Goal: Transaction & Acquisition: Book appointment/travel/reservation

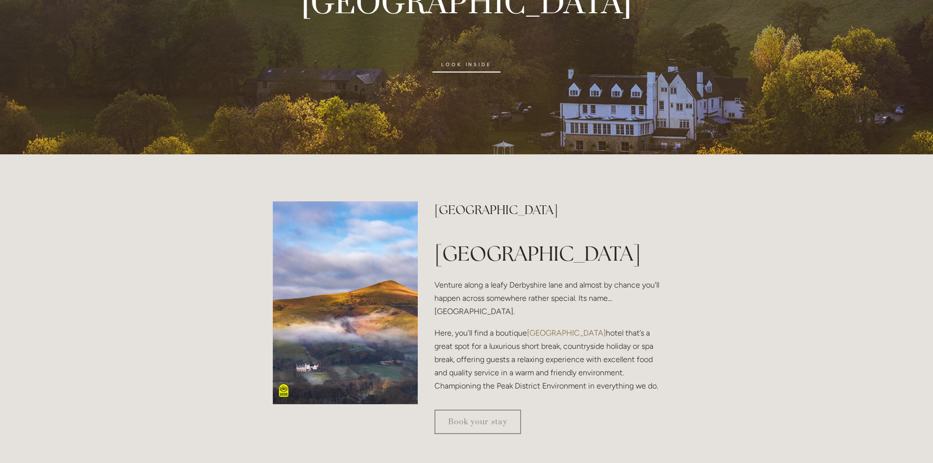
scroll to position [49, 0]
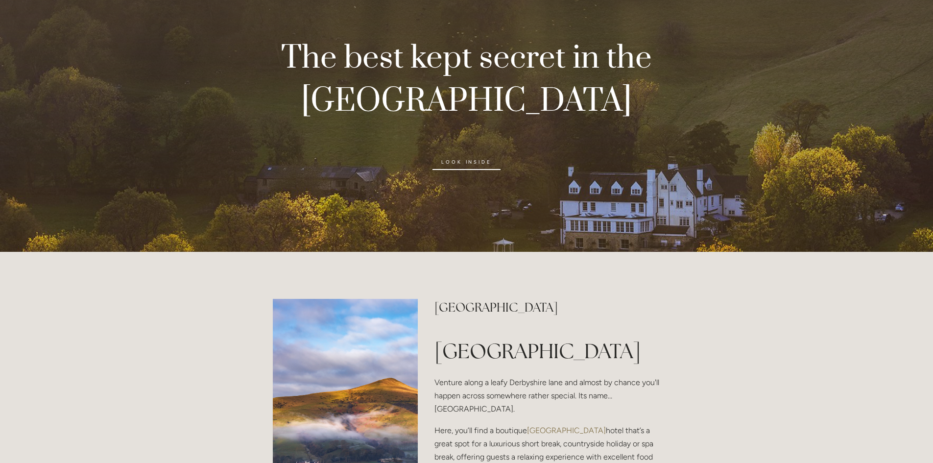
click at [457, 163] on link "look inside" at bounding box center [466, 162] width 68 height 16
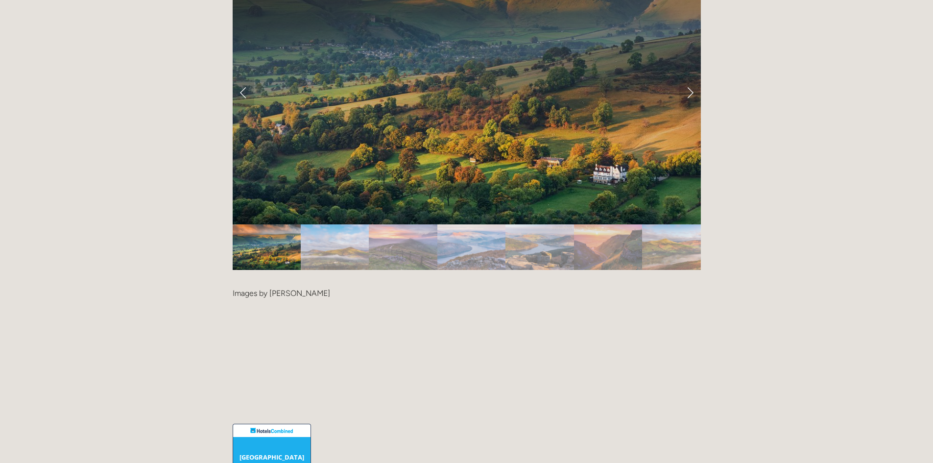
scroll to position [1909, 0]
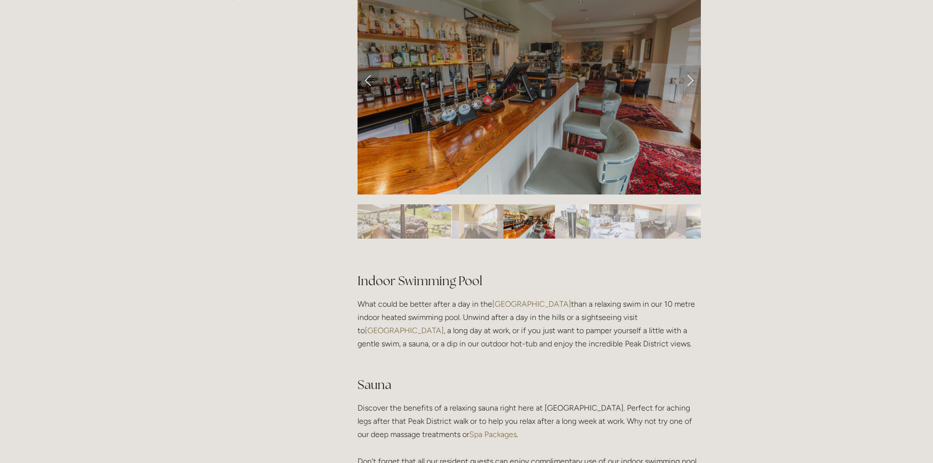
scroll to position [441, 0]
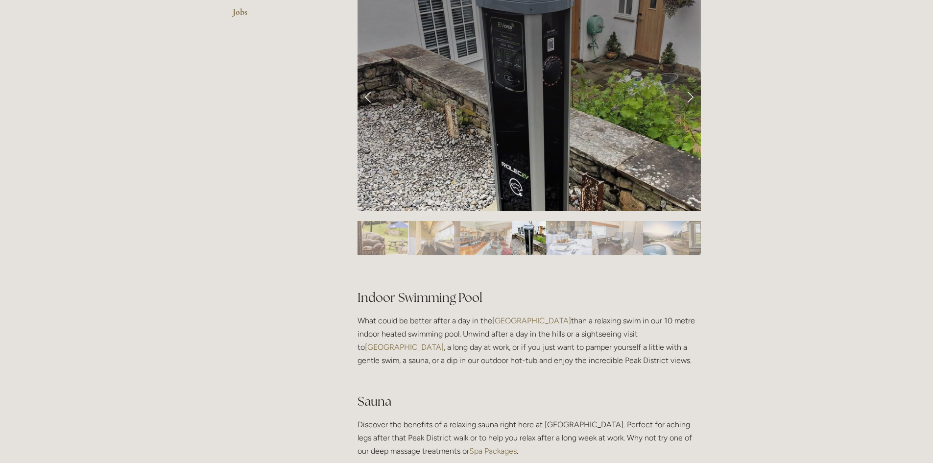
click at [692, 96] on link "Next Slide" at bounding box center [690, 96] width 22 height 29
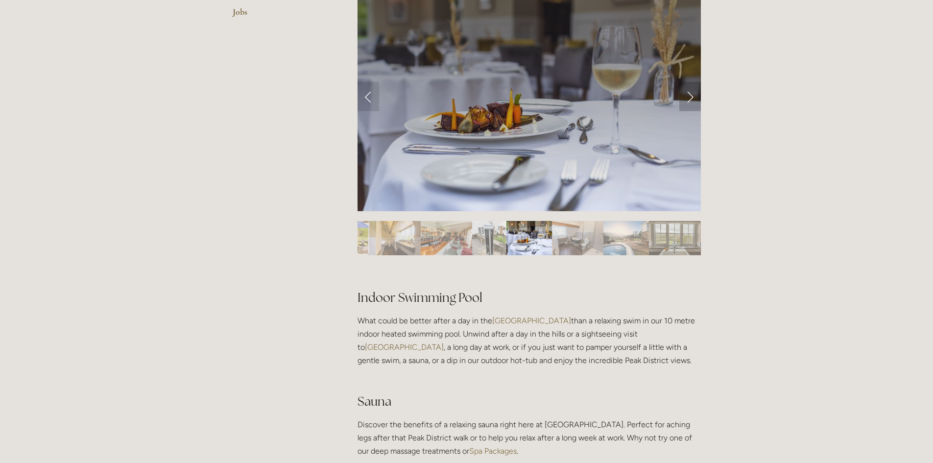
click at [692, 96] on link "Next Slide" at bounding box center [690, 96] width 22 height 29
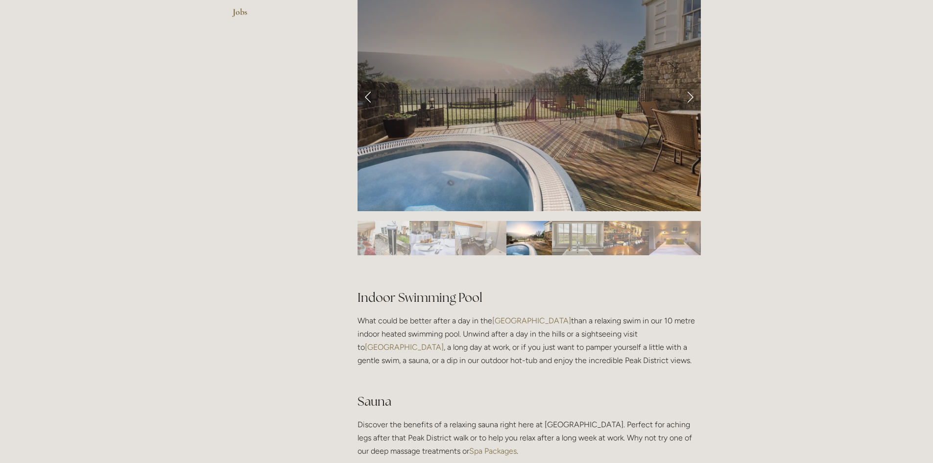
click at [692, 96] on link "Next Slide" at bounding box center [690, 96] width 22 height 29
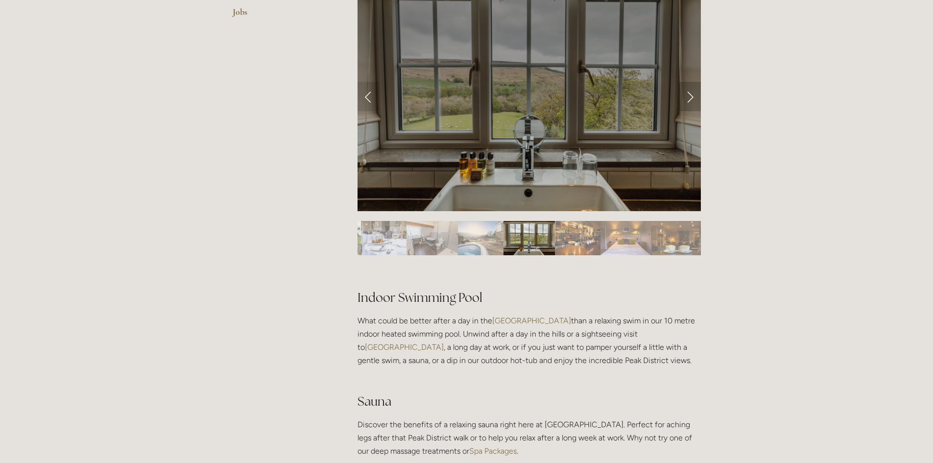
click at [692, 97] on link "Next Slide" at bounding box center [690, 96] width 22 height 29
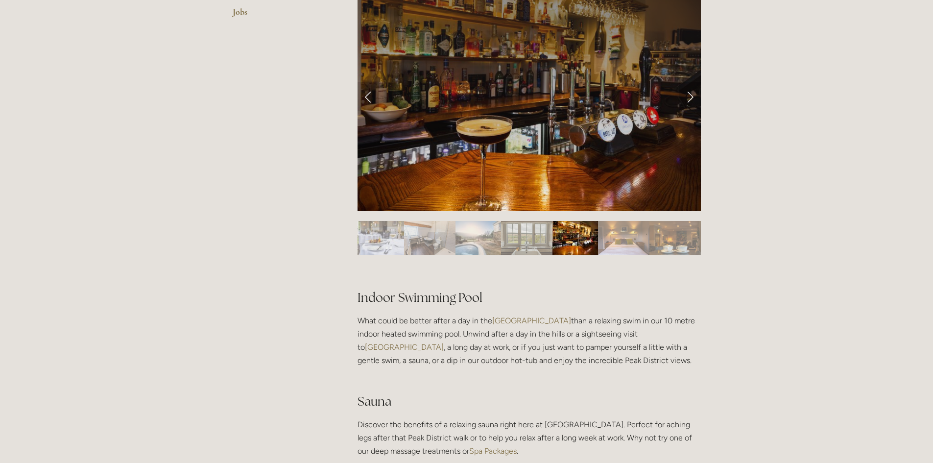
click at [692, 97] on link "Next Slide" at bounding box center [690, 96] width 22 height 29
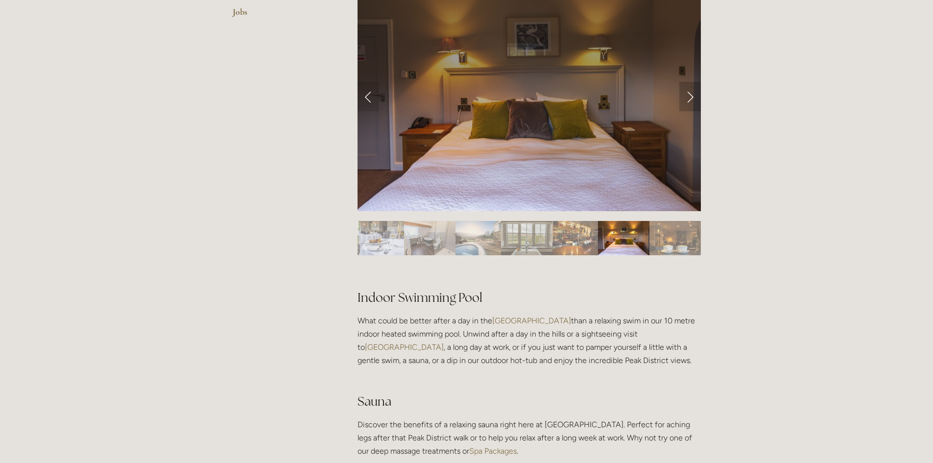
click at [692, 97] on link "Next Slide" at bounding box center [690, 96] width 22 height 29
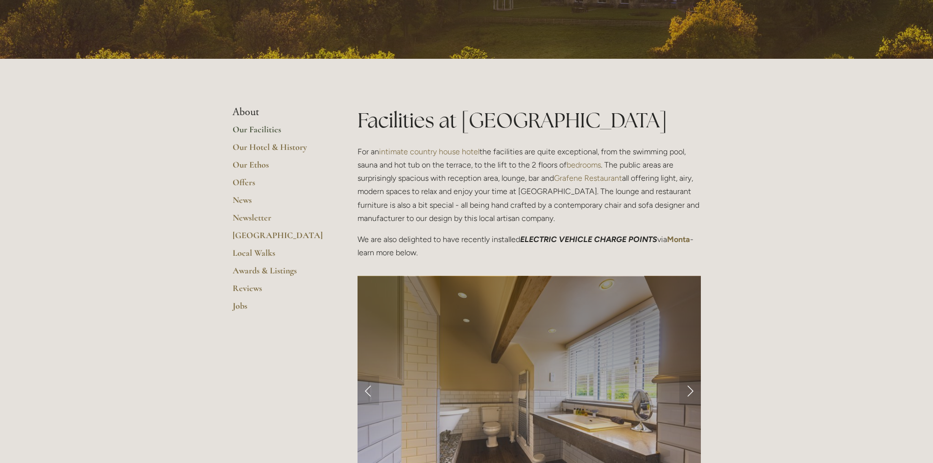
scroll to position [0, 0]
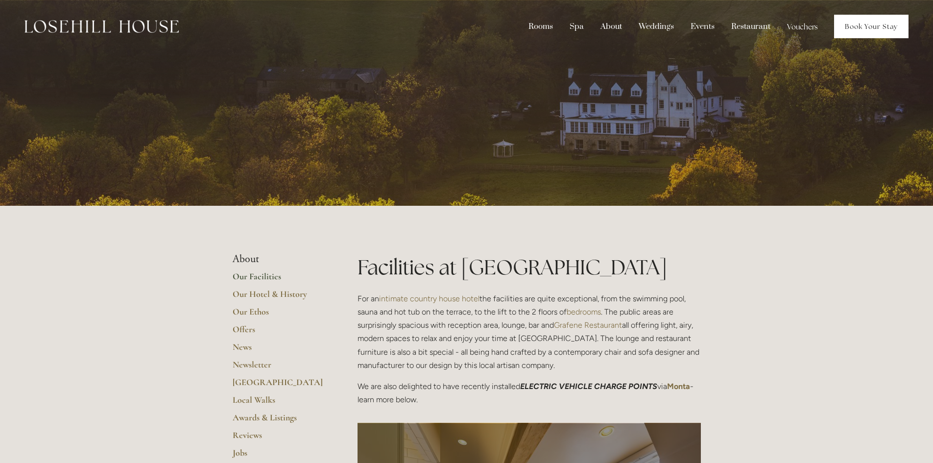
click at [862, 27] on link "Book Your Stay" at bounding box center [871, 26] width 74 height 23
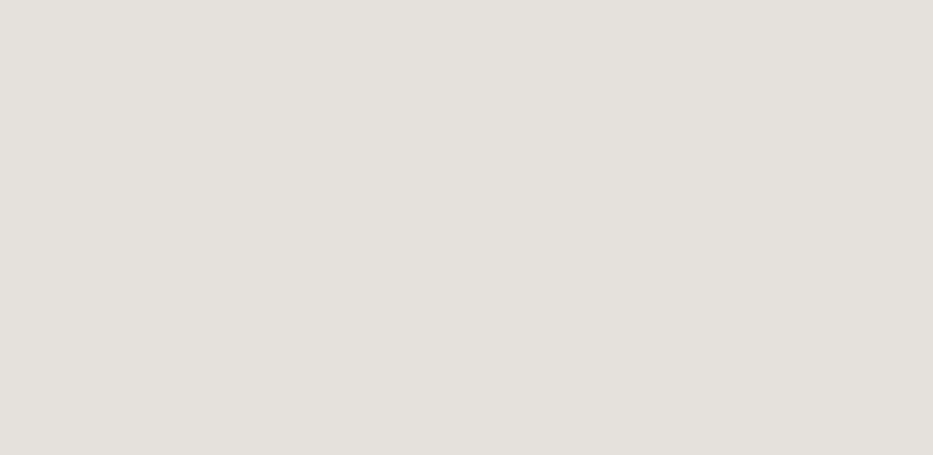
scroll to position [881, 0]
